Goal: Task Accomplishment & Management: Complete application form

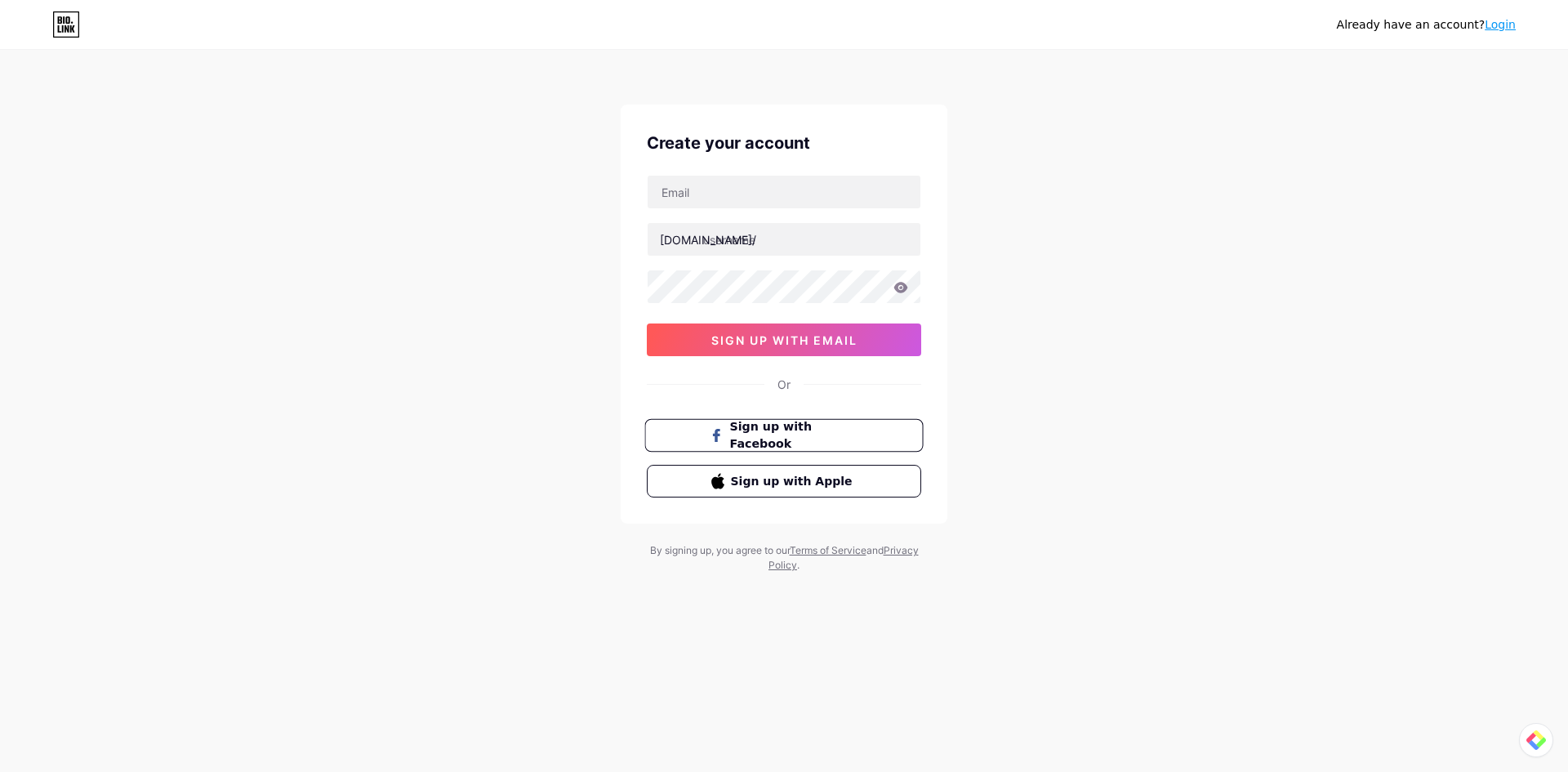
click at [849, 446] on button "Sign up with Facebook" at bounding box center [784, 436] width 279 height 33
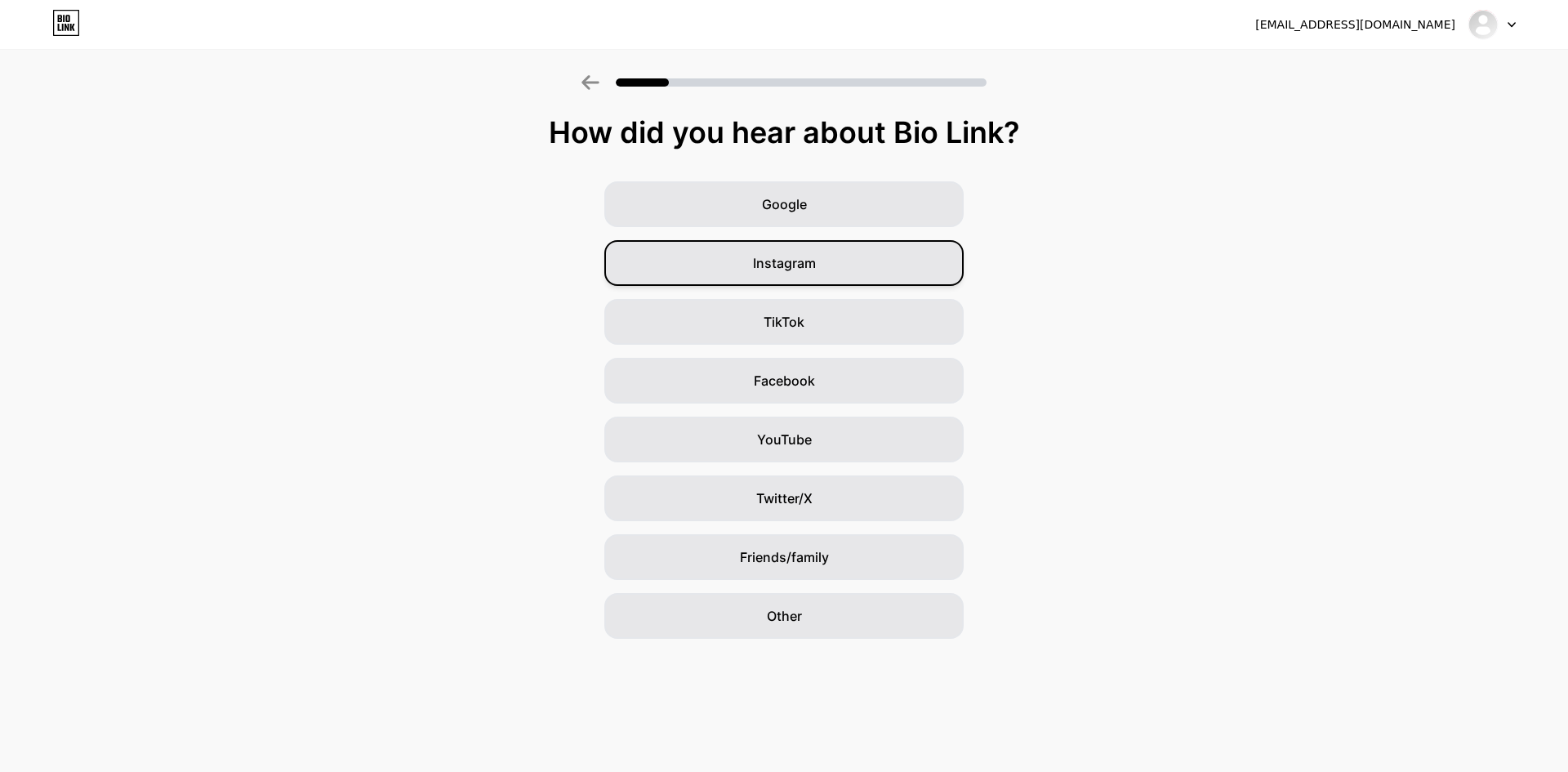
click at [881, 271] on div "Instagram" at bounding box center [784, 263] width 359 height 46
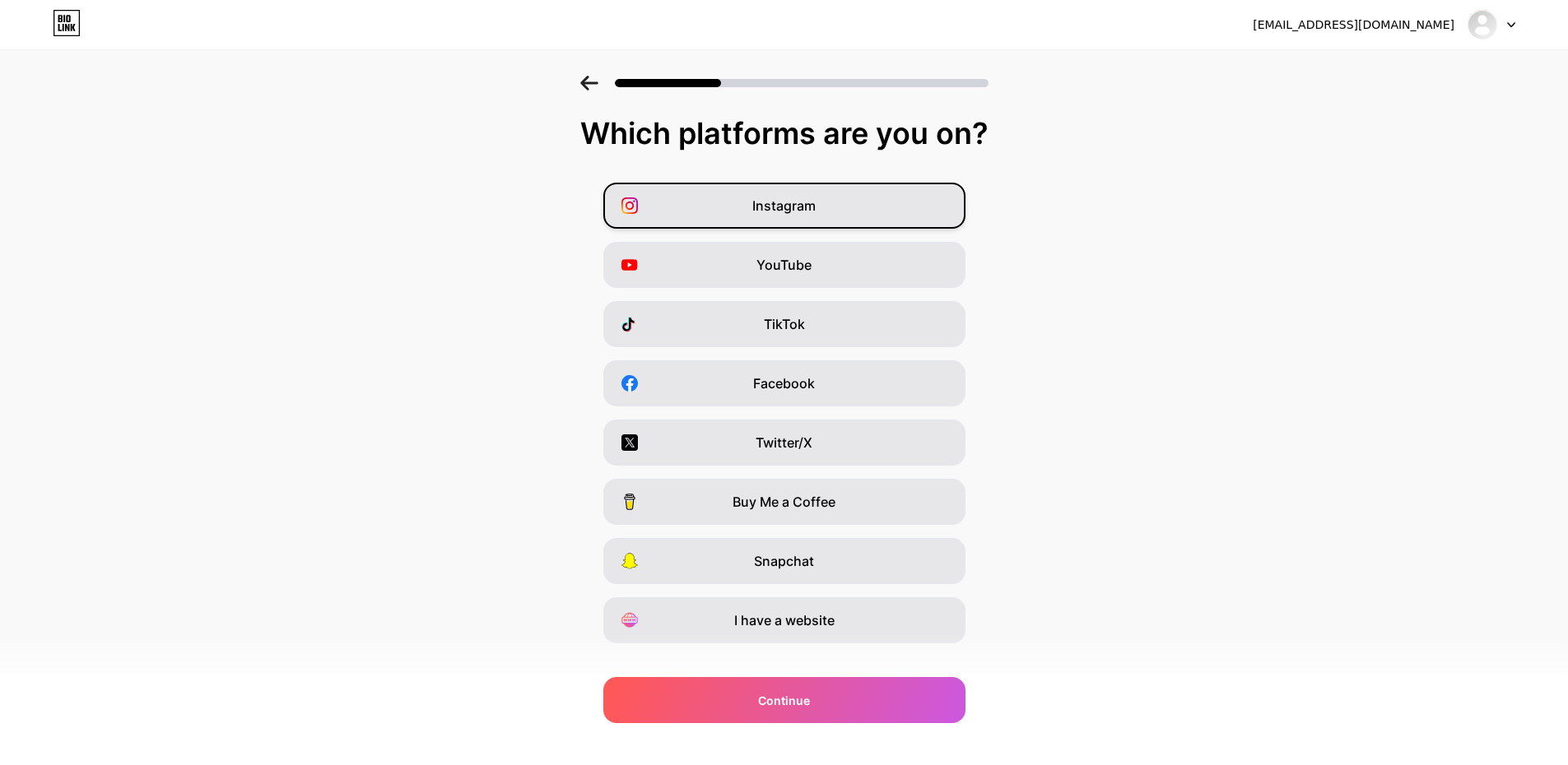
click at [902, 196] on div "Instagram" at bounding box center [784, 206] width 362 height 46
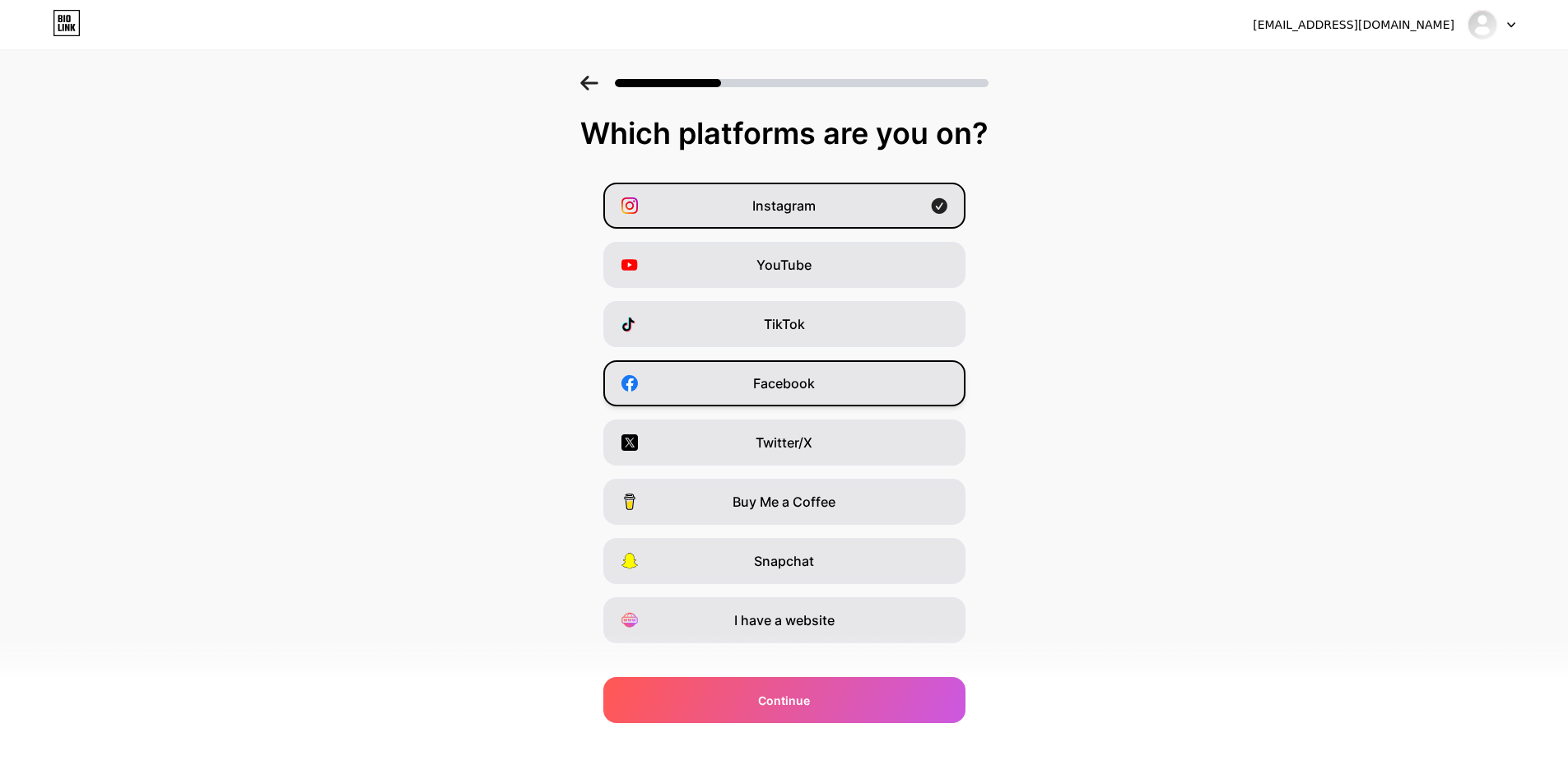
click at [896, 382] on div "Facebook" at bounding box center [784, 383] width 362 height 46
click at [887, 628] on div "I have a website" at bounding box center [784, 620] width 362 height 46
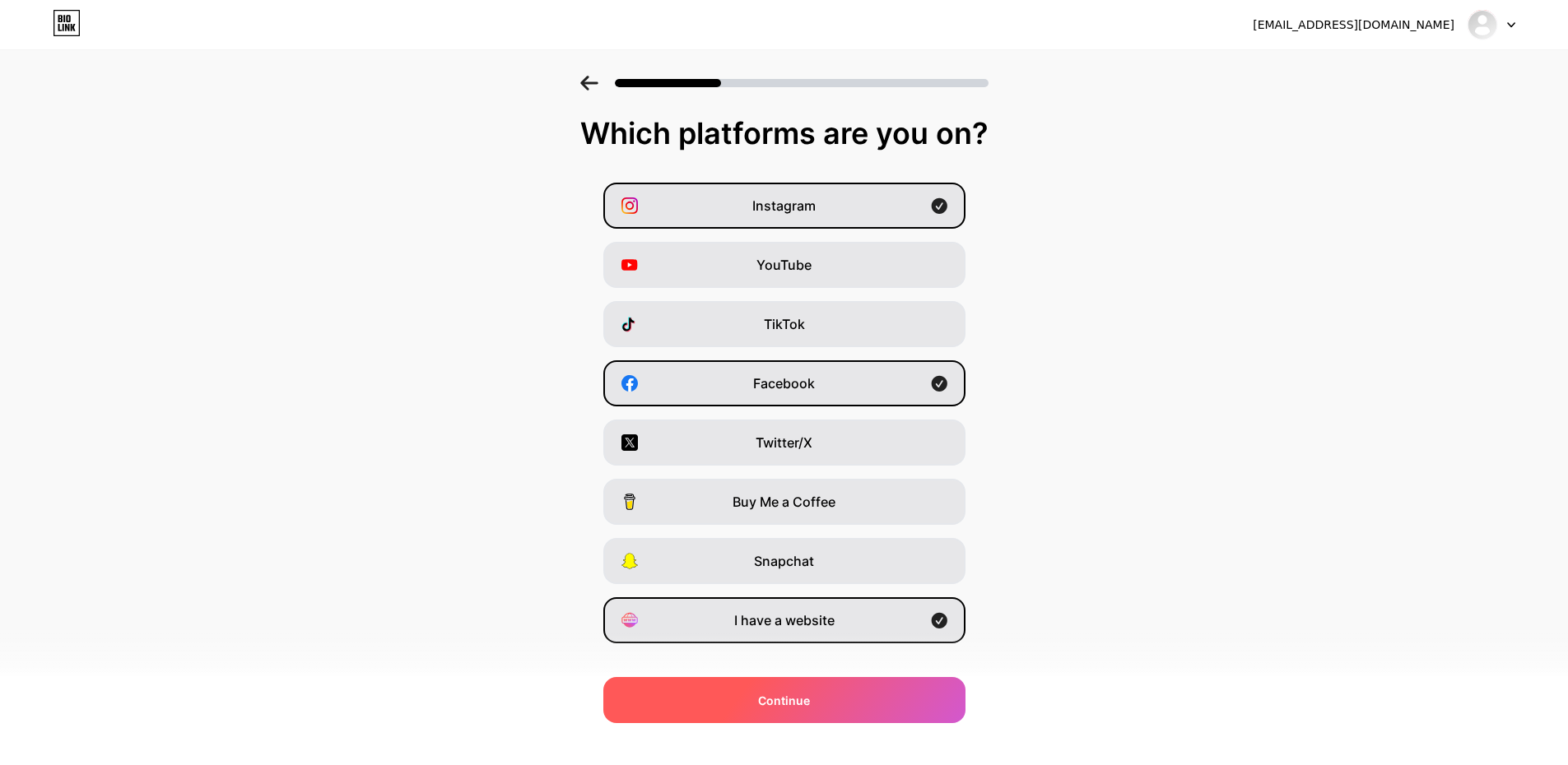
click at [835, 704] on div "Continue" at bounding box center [784, 700] width 362 height 46
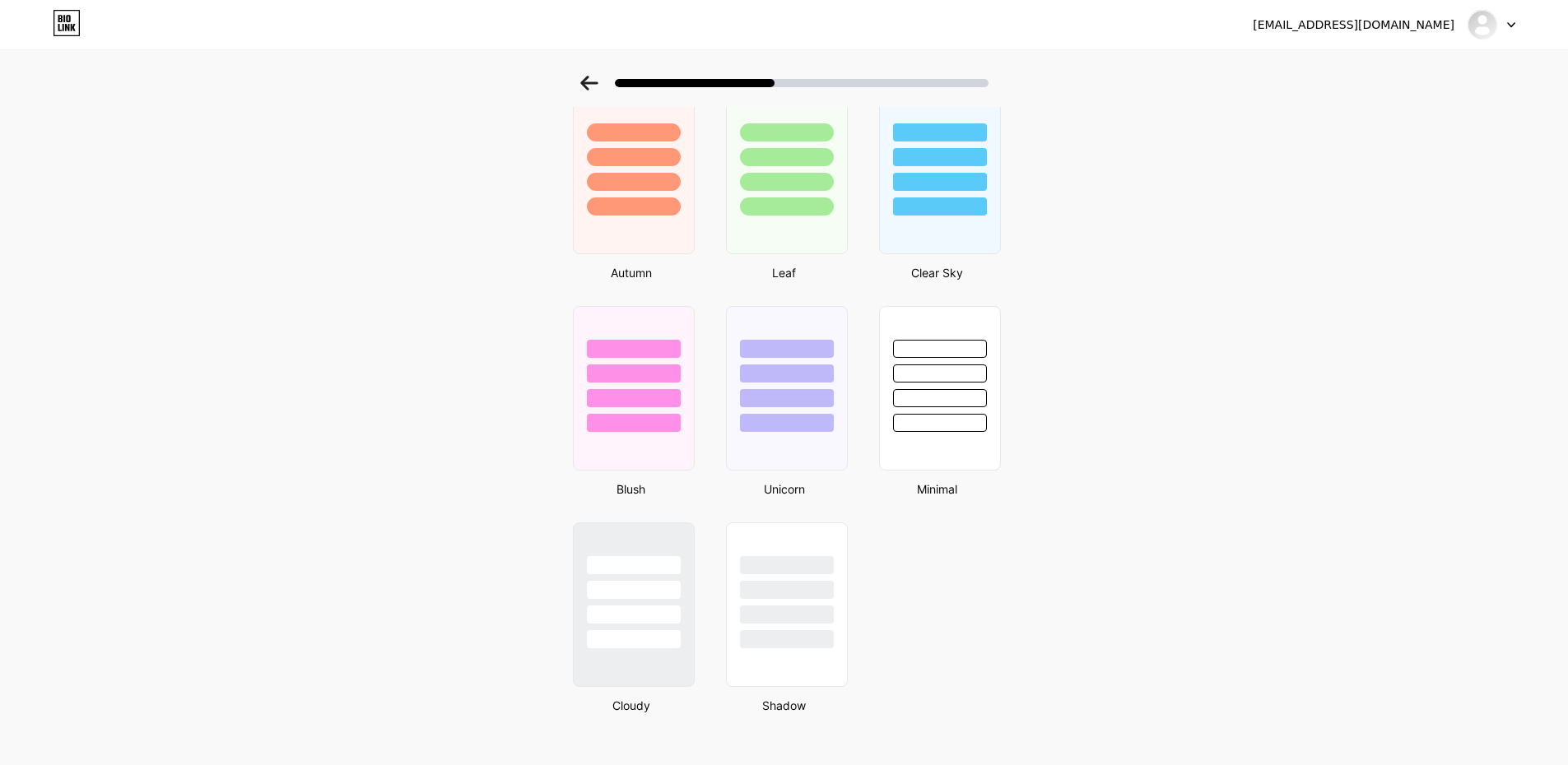
scroll to position [1195, 0]
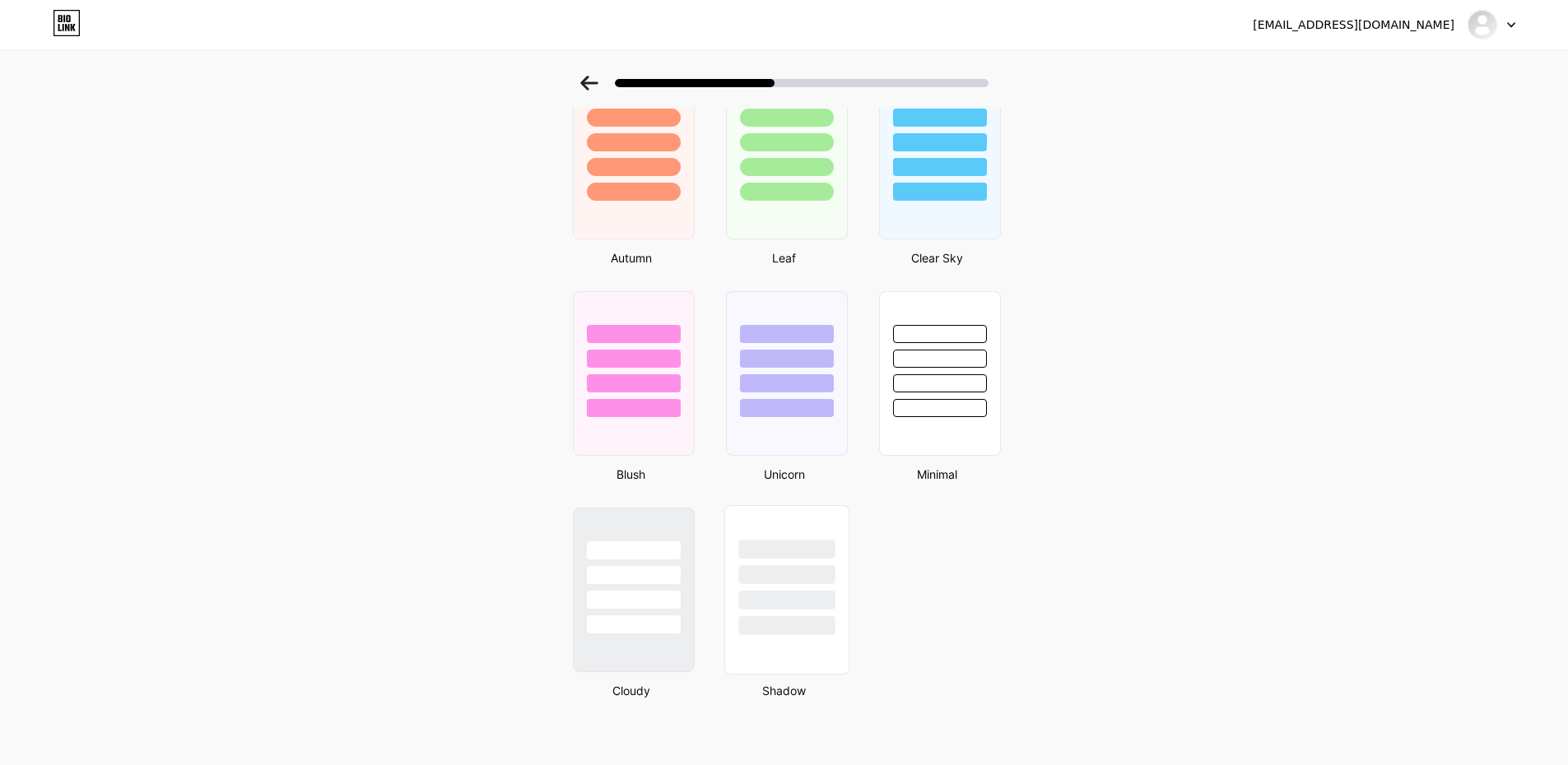
click at [804, 629] on div at bounding box center [786, 625] width 96 height 19
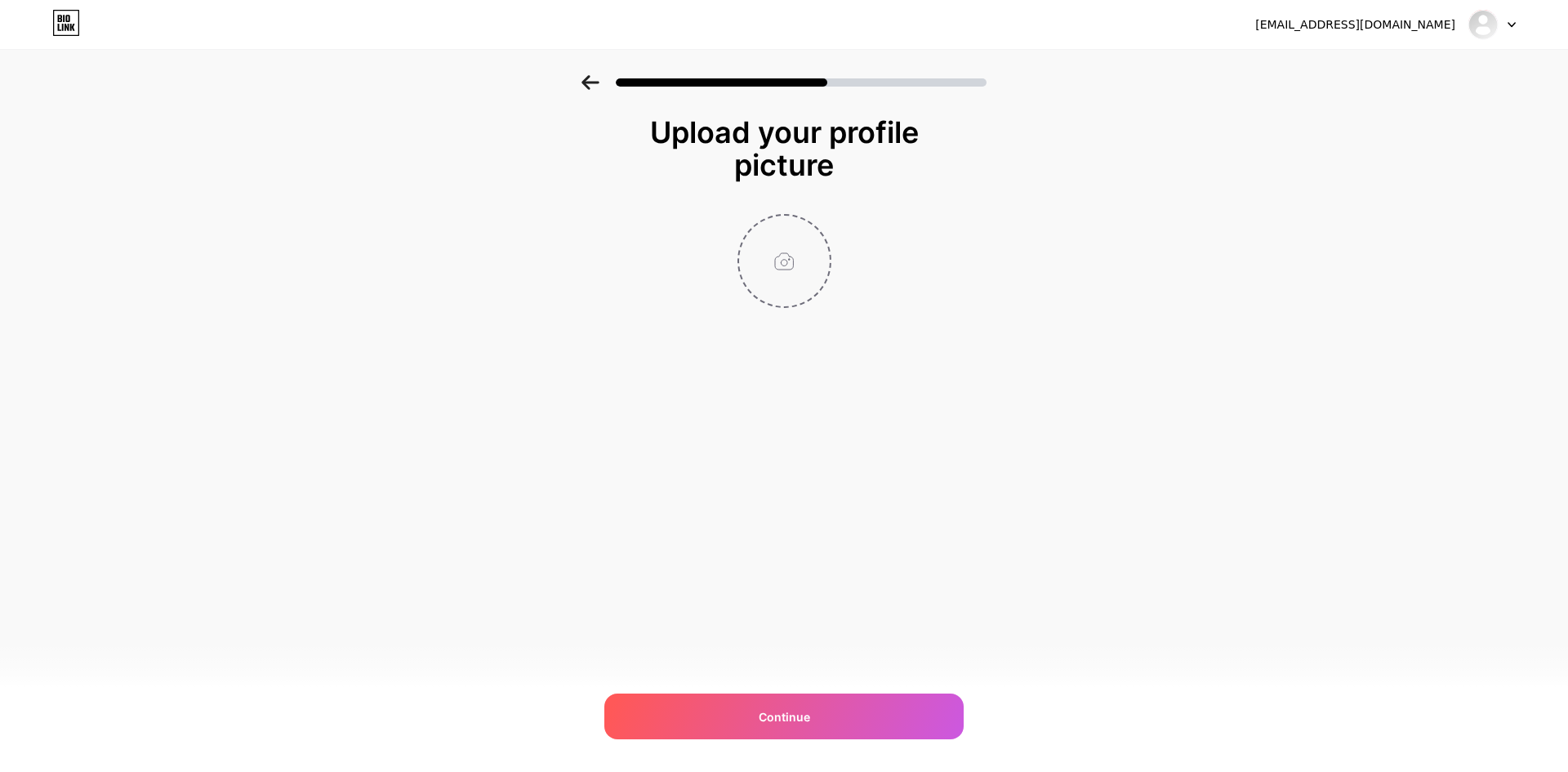
click at [778, 216] on input "file" at bounding box center [784, 261] width 90 height 90
type input "C:\fakepath\Profile Photo.jpg"
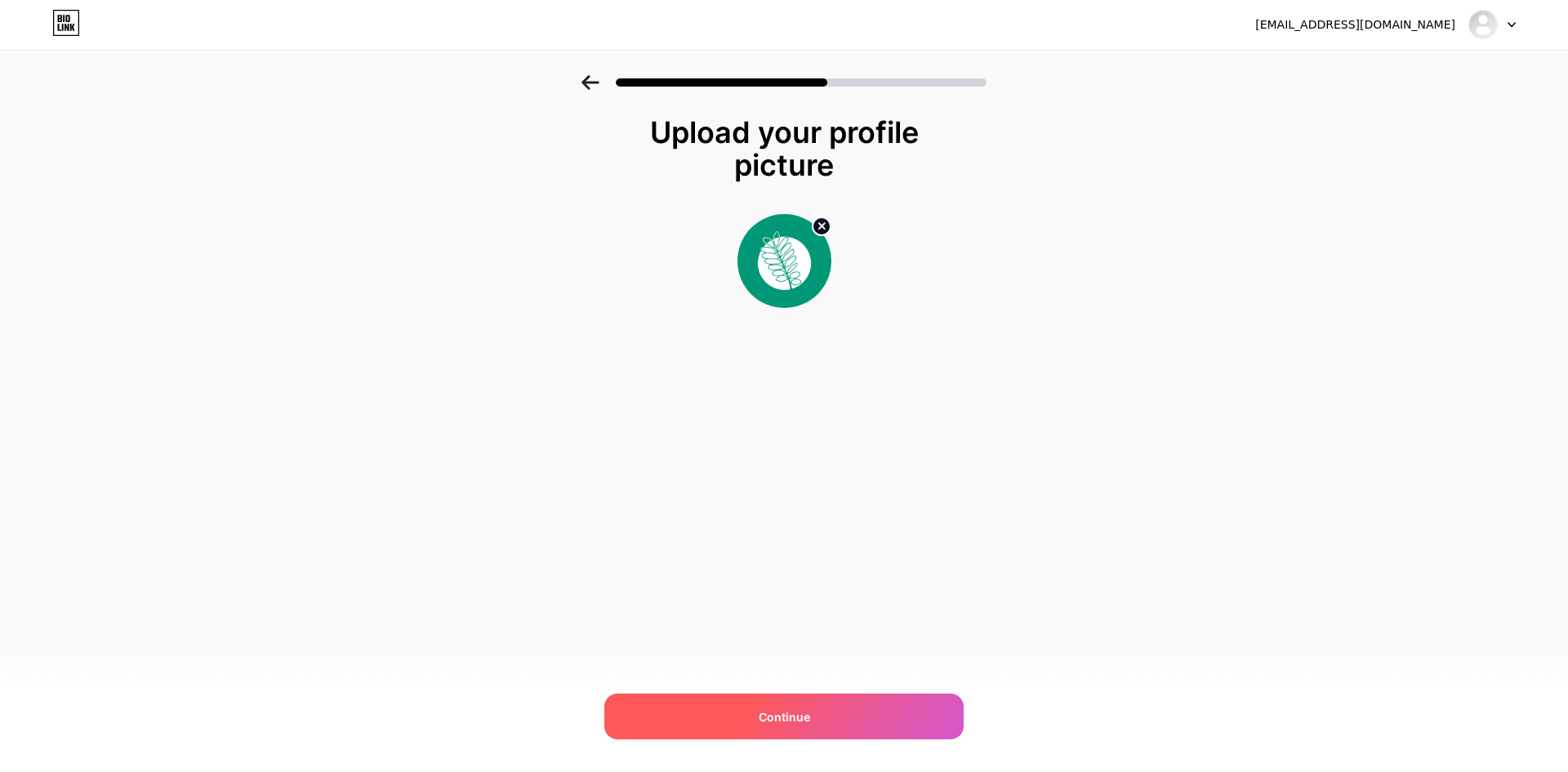
click at [859, 716] on div "Continue" at bounding box center [784, 716] width 359 height 46
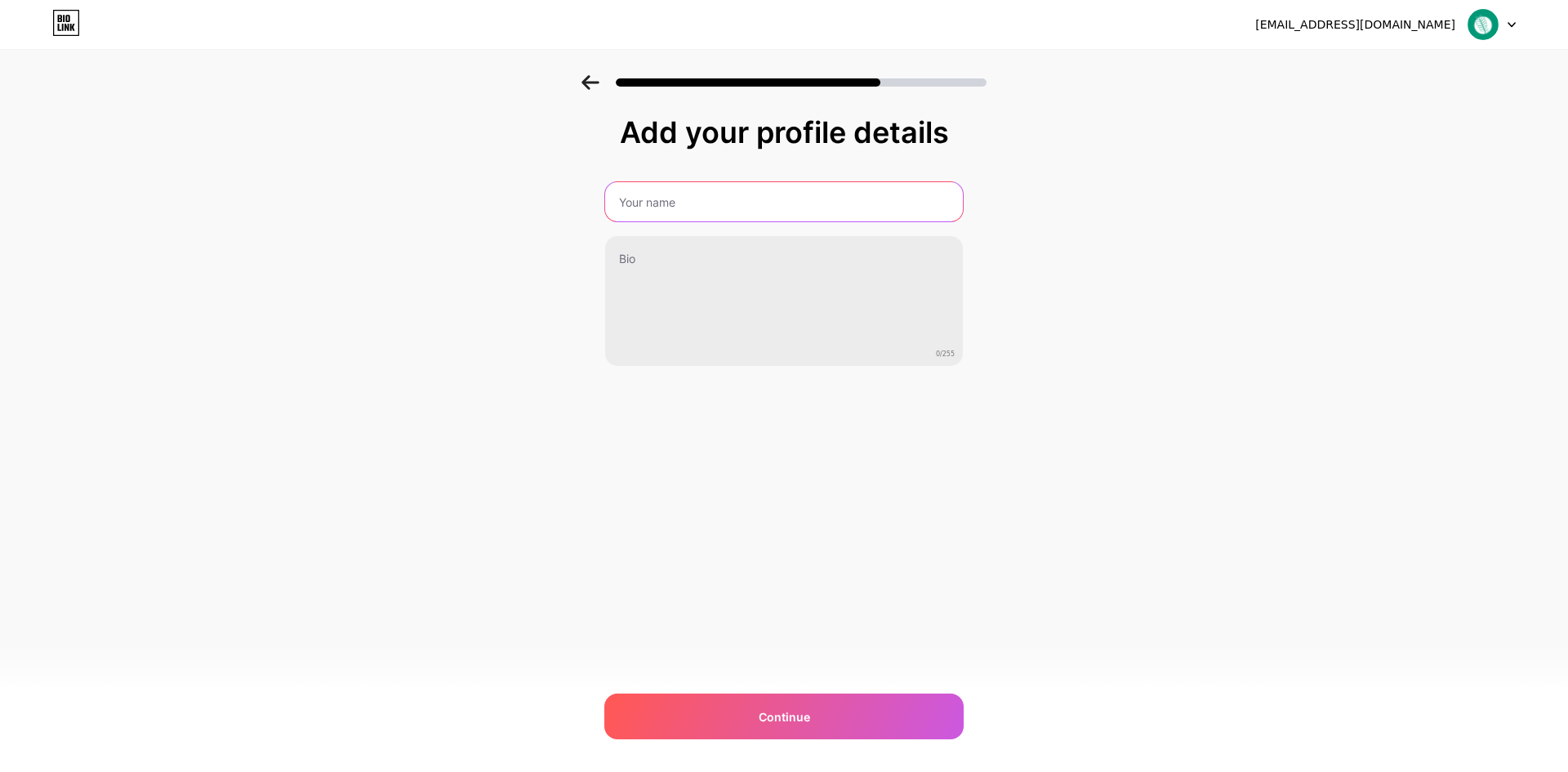
click at [758, 202] on input "text" at bounding box center [784, 202] width 358 height 39
click at [773, 206] on input "text" at bounding box center [784, 202] width 361 height 39
type input "Manifesto Ambiental"
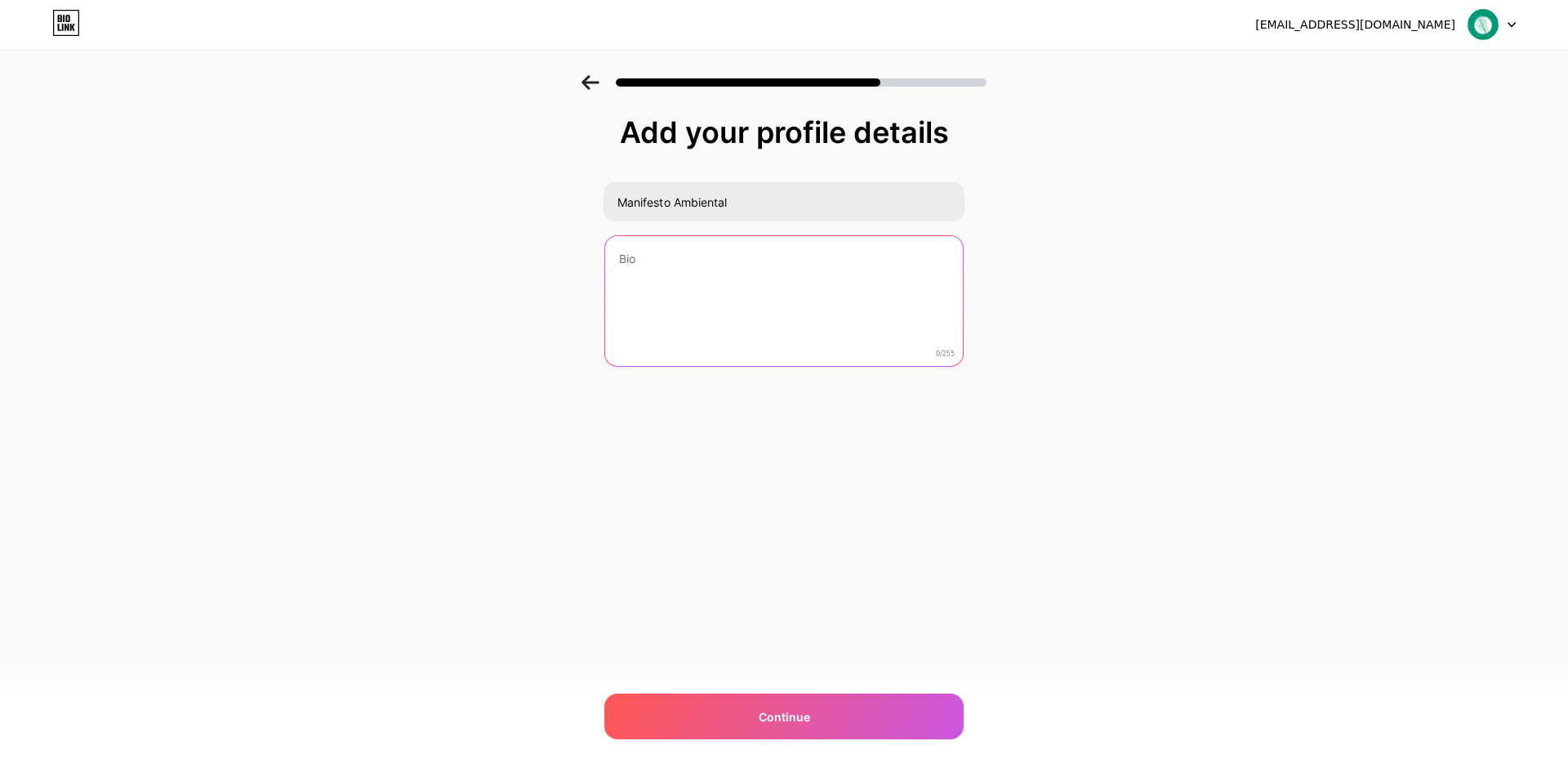
click at [925, 261] on textarea at bounding box center [784, 302] width 358 height 131
type textarea "Add"
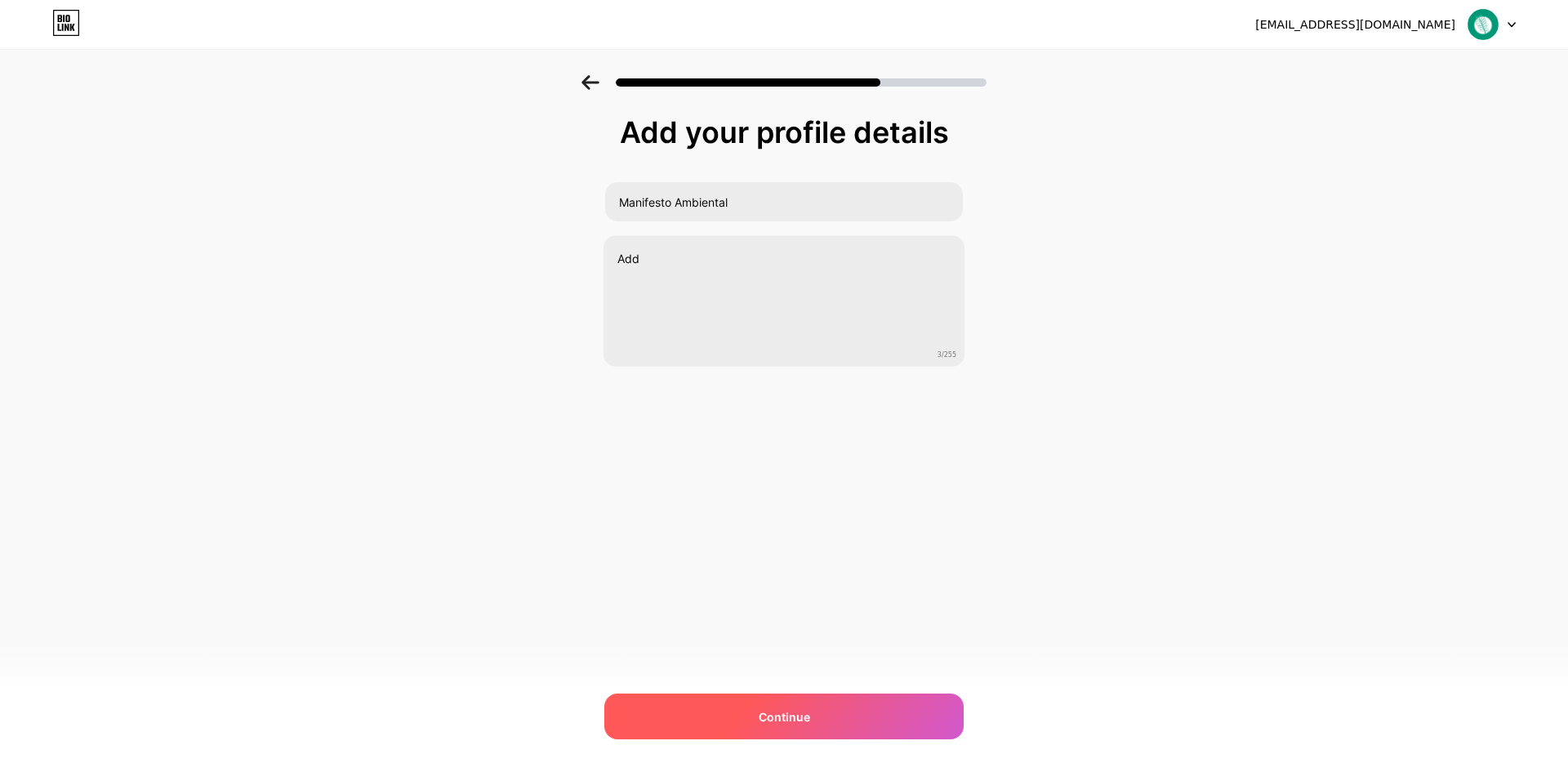
click at [840, 736] on div "Continue" at bounding box center [784, 716] width 359 height 46
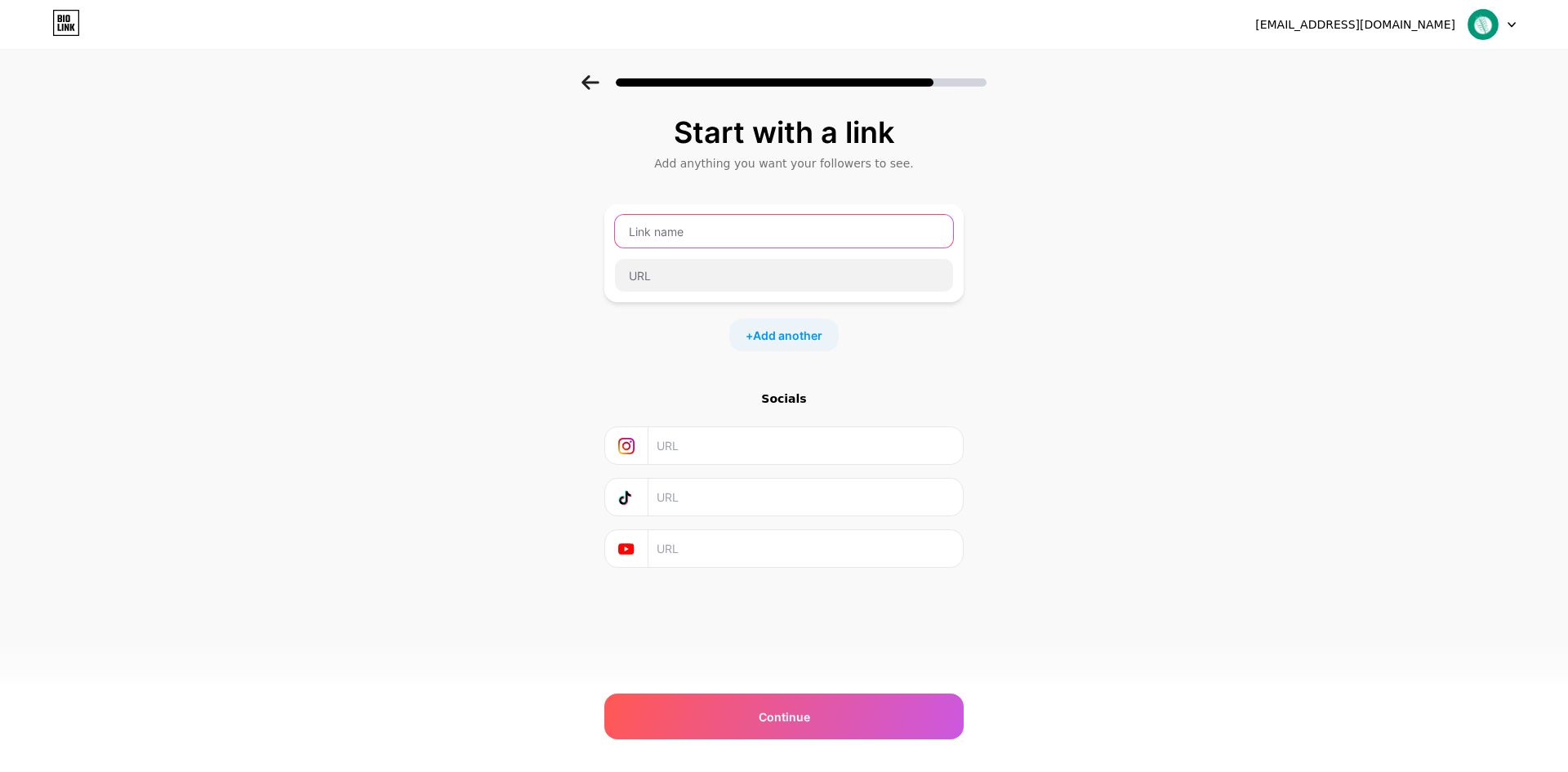
click at [800, 215] on input "text" at bounding box center [784, 231] width 339 height 32
click at [1484, 17] on img at bounding box center [1484, 25] width 31 height 31
click at [772, 227] on input "text" at bounding box center [784, 231] width 339 height 32
click at [756, 270] on input "text" at bounding box center [784, 275] width 339 height 32
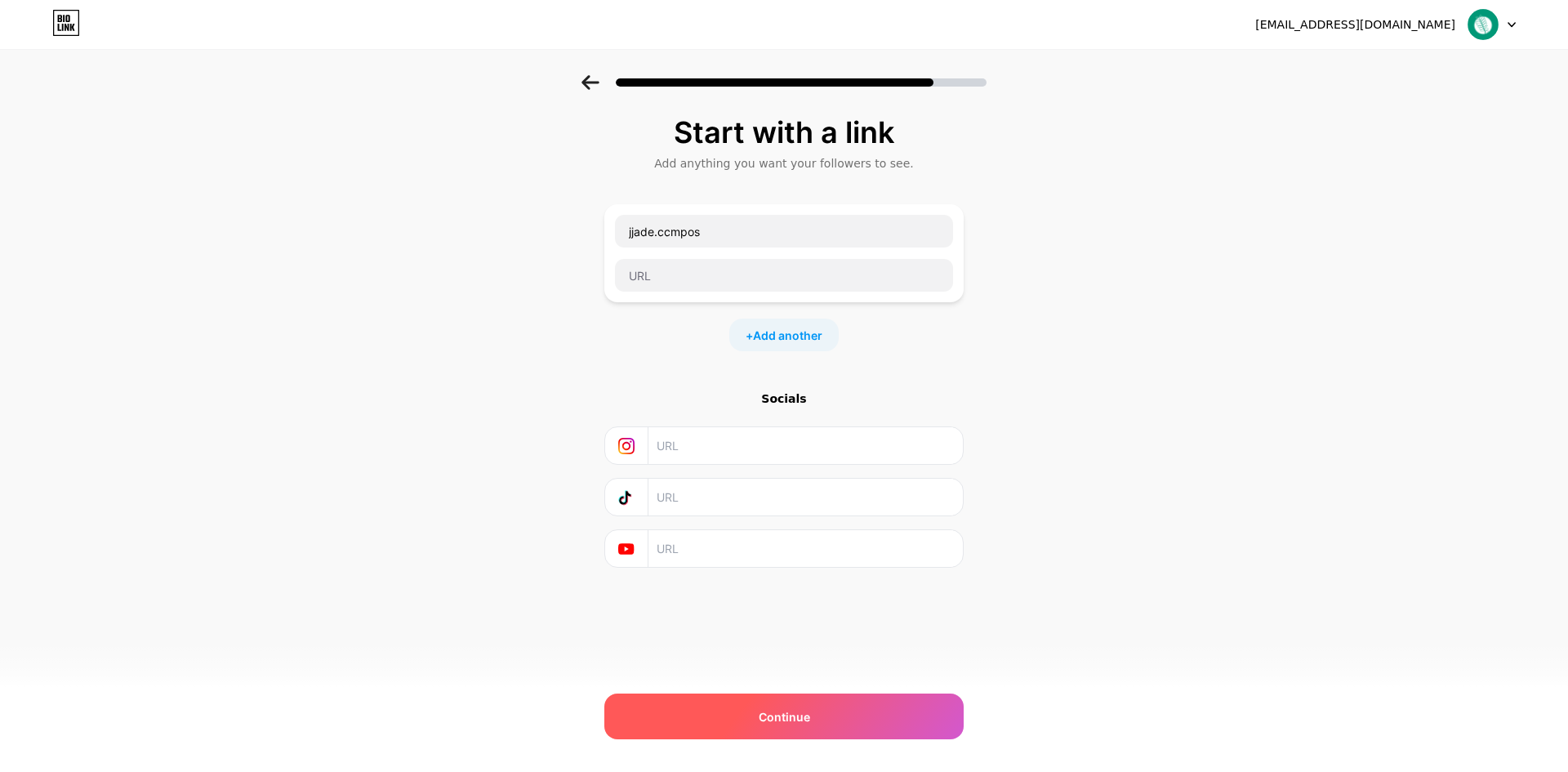
click at [803, 716] on span "Continue" at bounding box center [784, 716] width 51 height 17
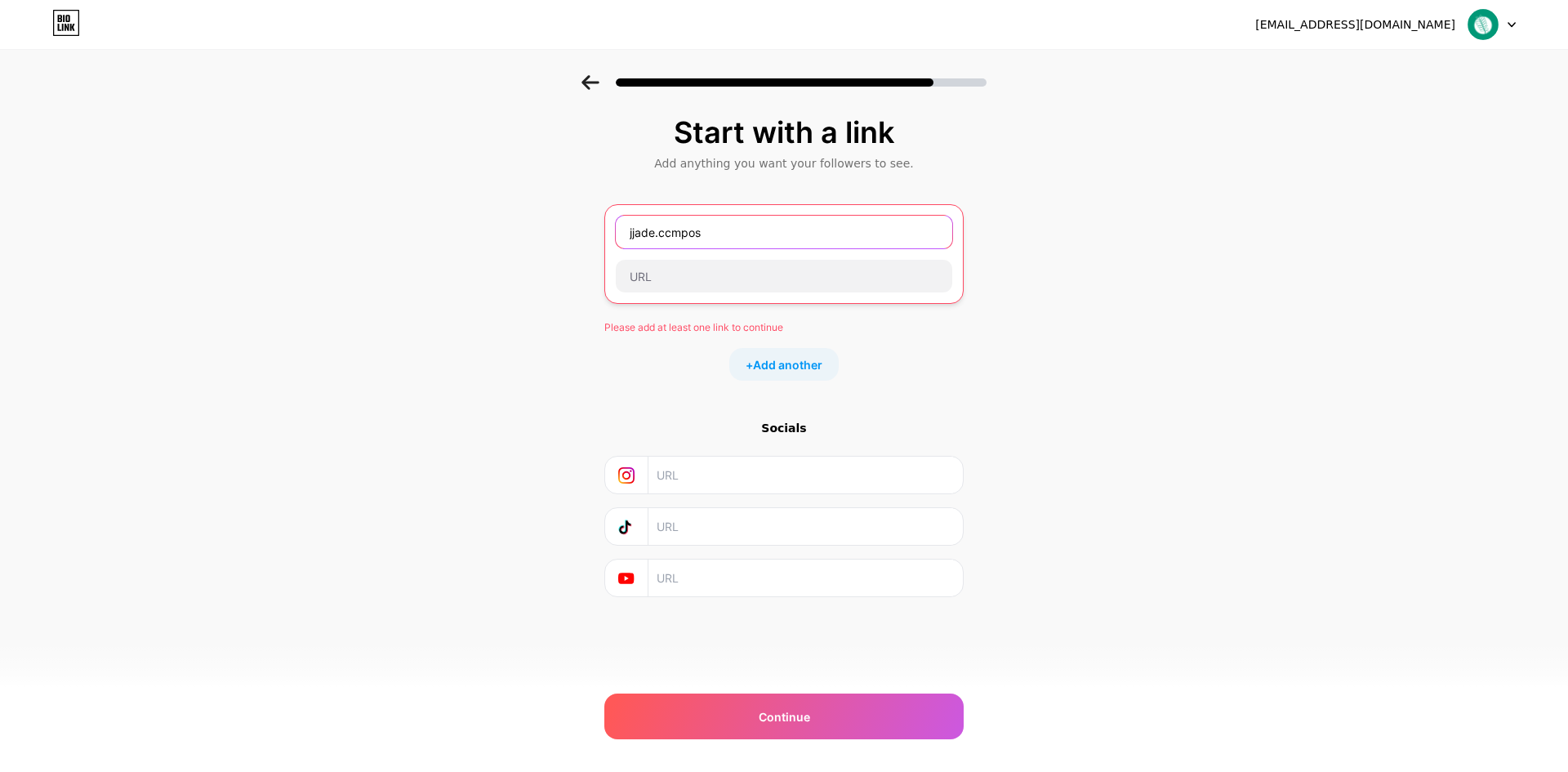
click at [774, 233] on input "jjade.ccmpos" at bounding box center [784, 232] width 337 height 32
drag, startPoint x: 772, startPoint y: 230, endPoint x: 603, endPoint y: 227, distance: 169.0
click at [603, 227] on div "Start with a link Add anything you want your followers to see. jjade.ccmpos Ple…" at bounding box center [784, 377] width 1568 height 603
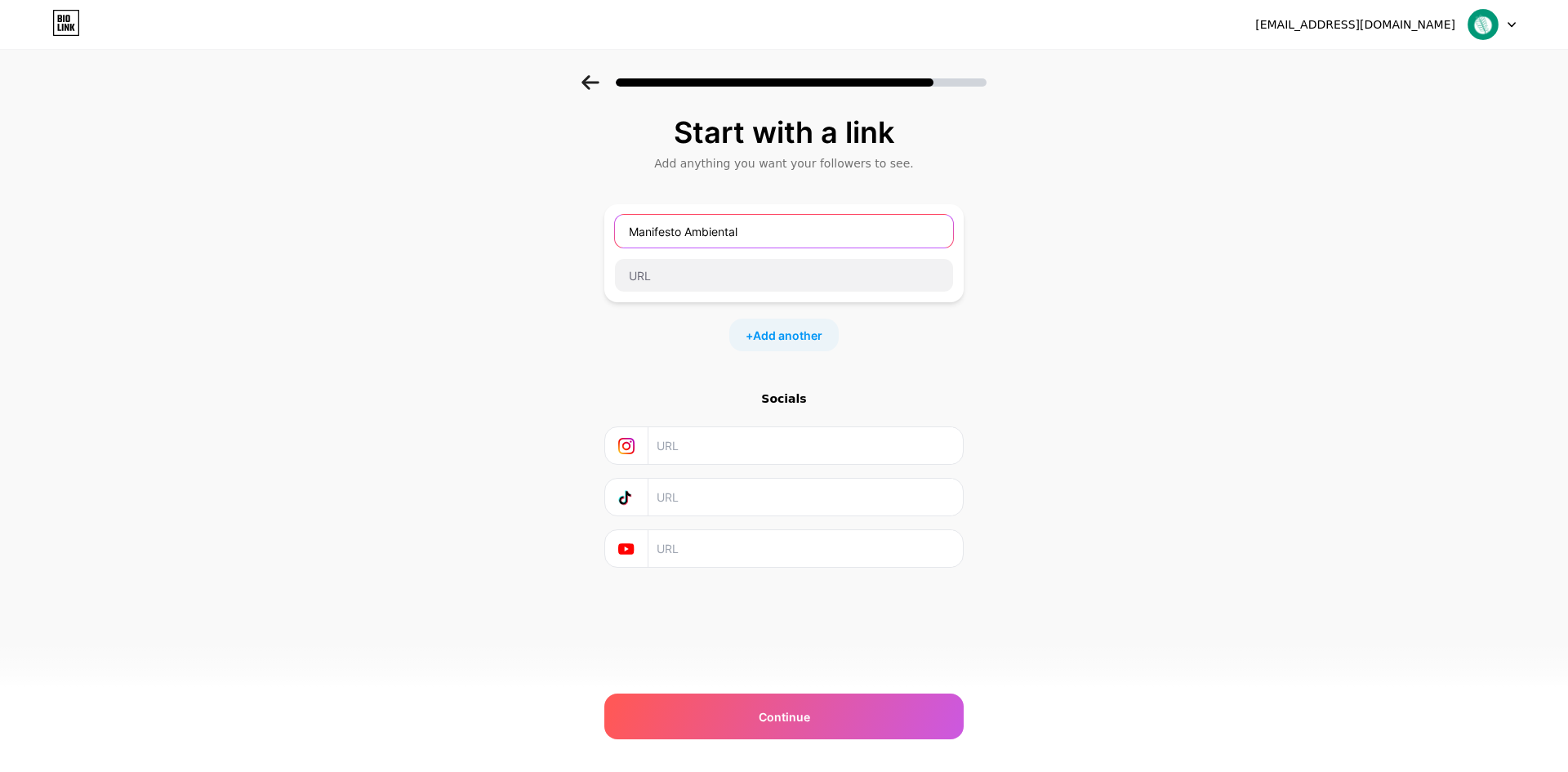
type input "Manifesto Ambiental"
type input "www.manifestoambiental.com"
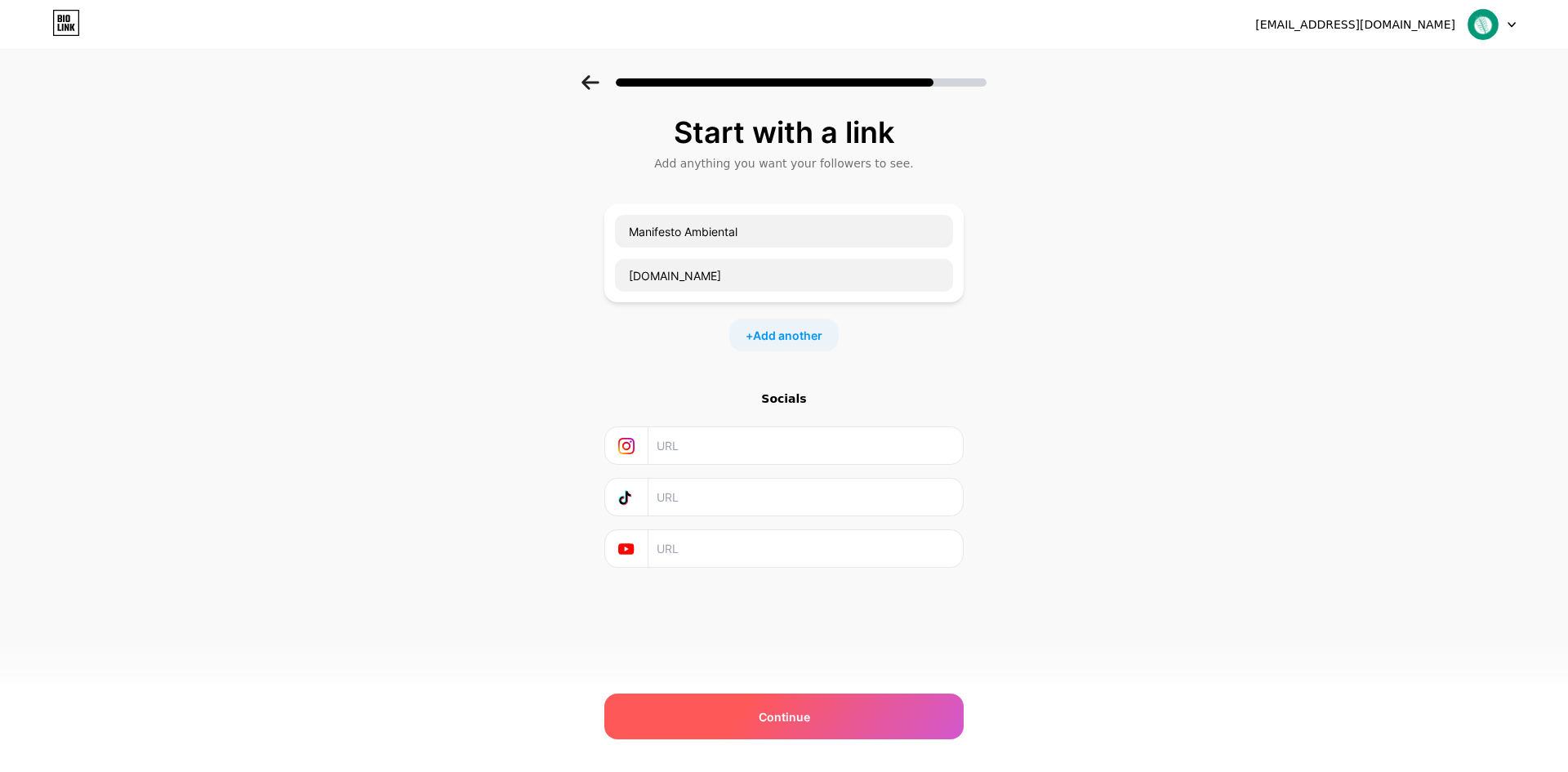
click at [861, 728] on div "Continue" at bounding box center [784, 716] width 359 height 46
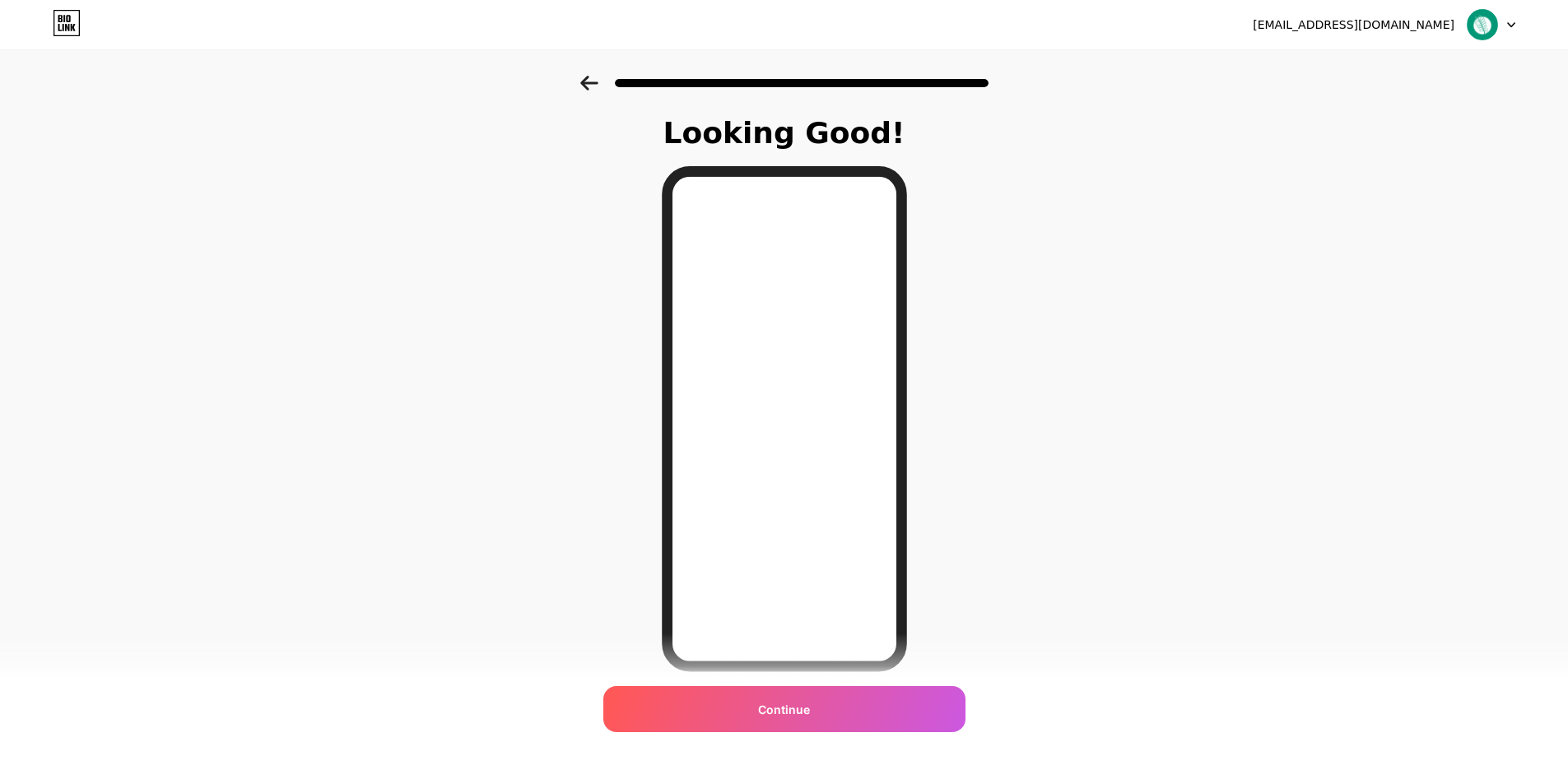
scroll to position [61, 0]
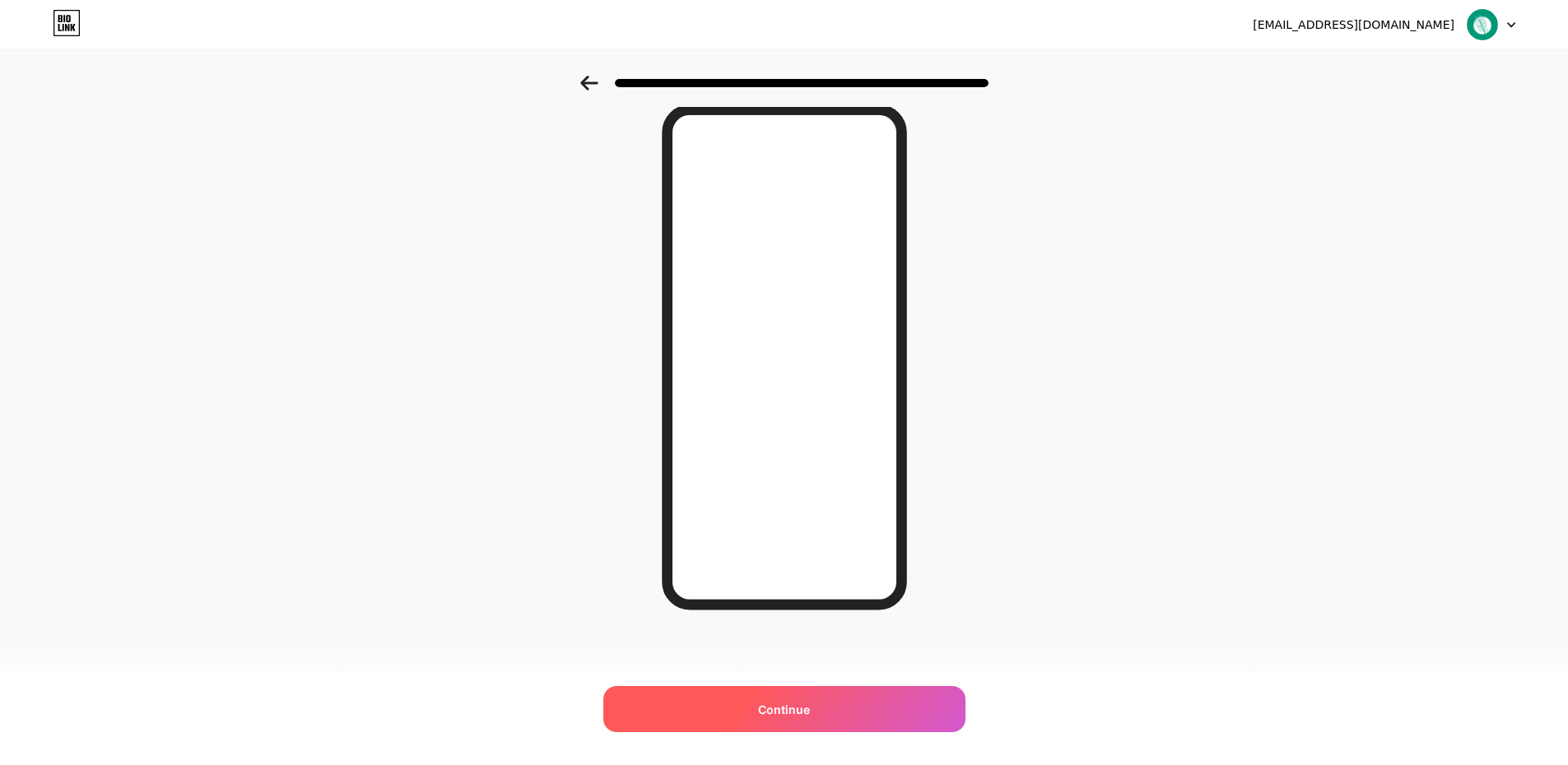
click at [829, 709] on div "Continue" at bounding box center [784, 709] width 362 height 46
